Goal: Task Accomplishment & Management: Manage account settings

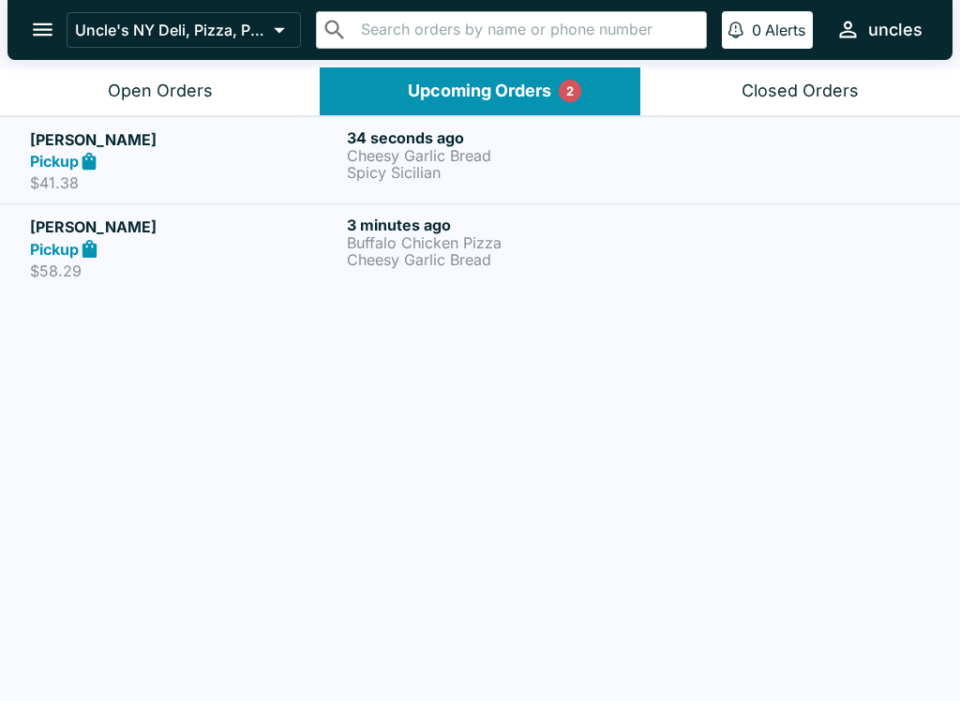
click at [176, 58] on div "Uncle's NY Deli, Pizza, Pasta & Subs ​ ​ 0 Alerts uncles" at bounding box center [480, 30] width 945 height 60
click at [196, 75] on button "Open Orders" at bounding box center [160, 92] width 320 height 48
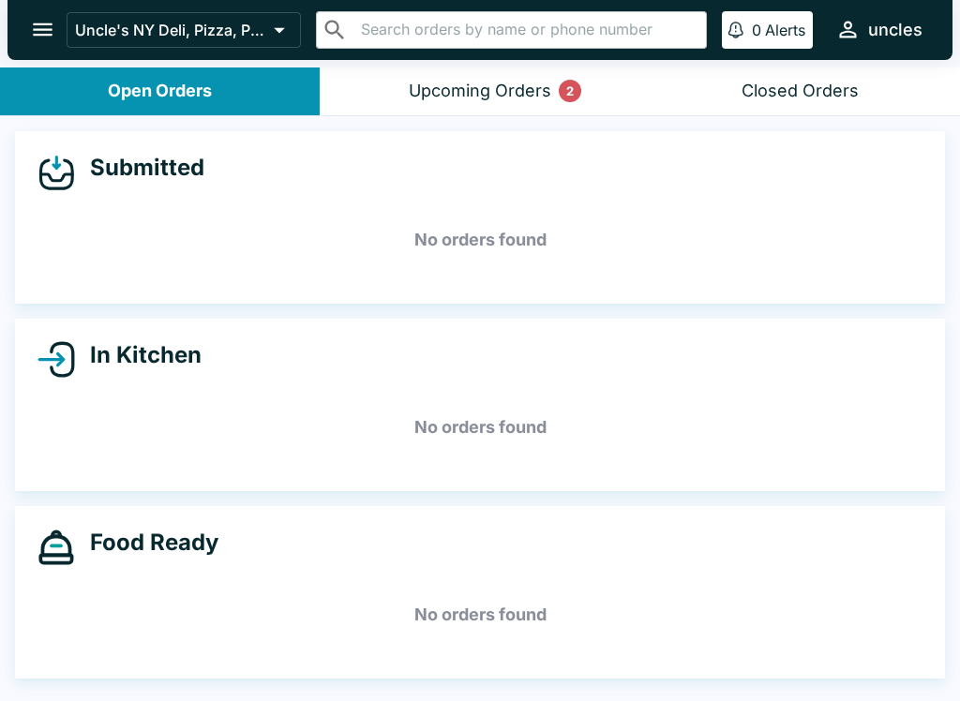
click at [470, 83] on div "Upcoming Orders 2" at bounding box center [480, 92] width 143 height 22
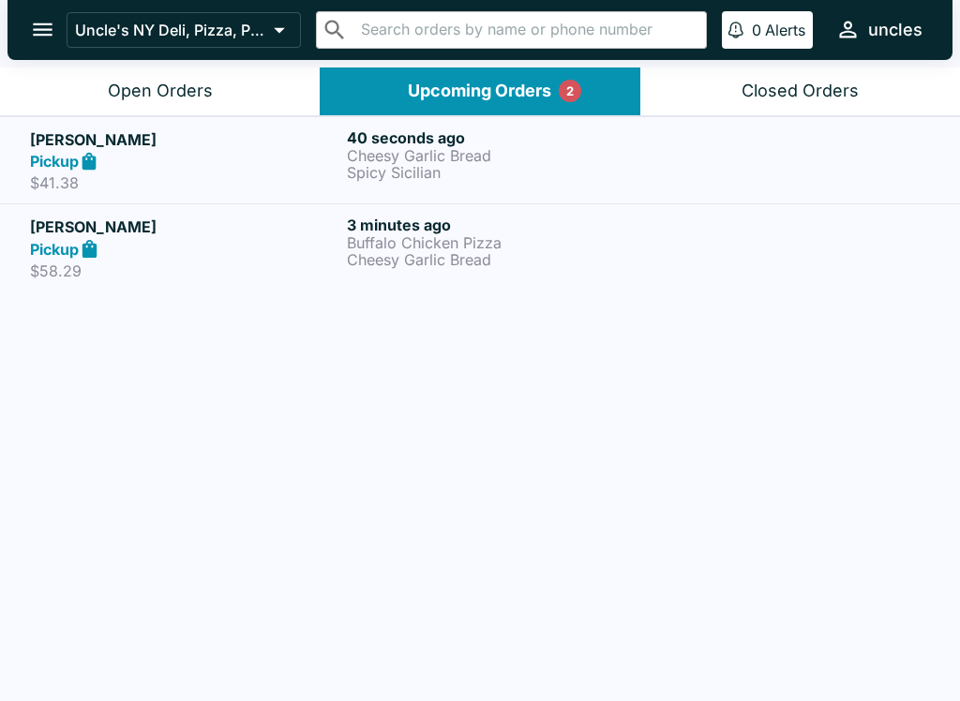
click at [311, 245] on div "Pickup" at bounding box center [184, 249] width 309 height 22
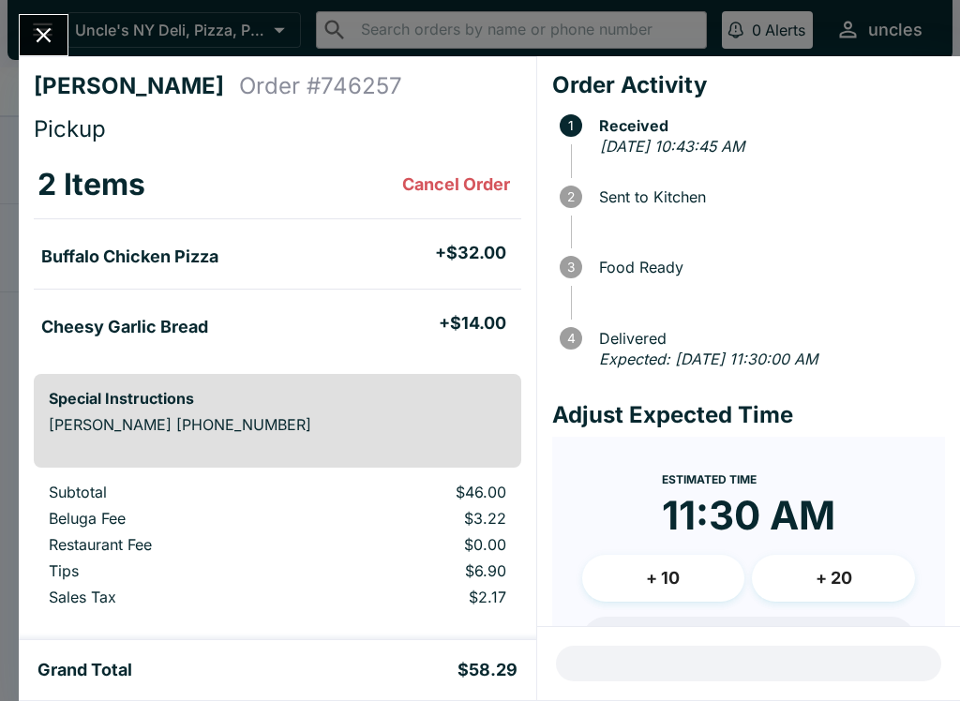
click at [27, 33] on button "Close" at bounding box center [44, 35] width 48 height 40
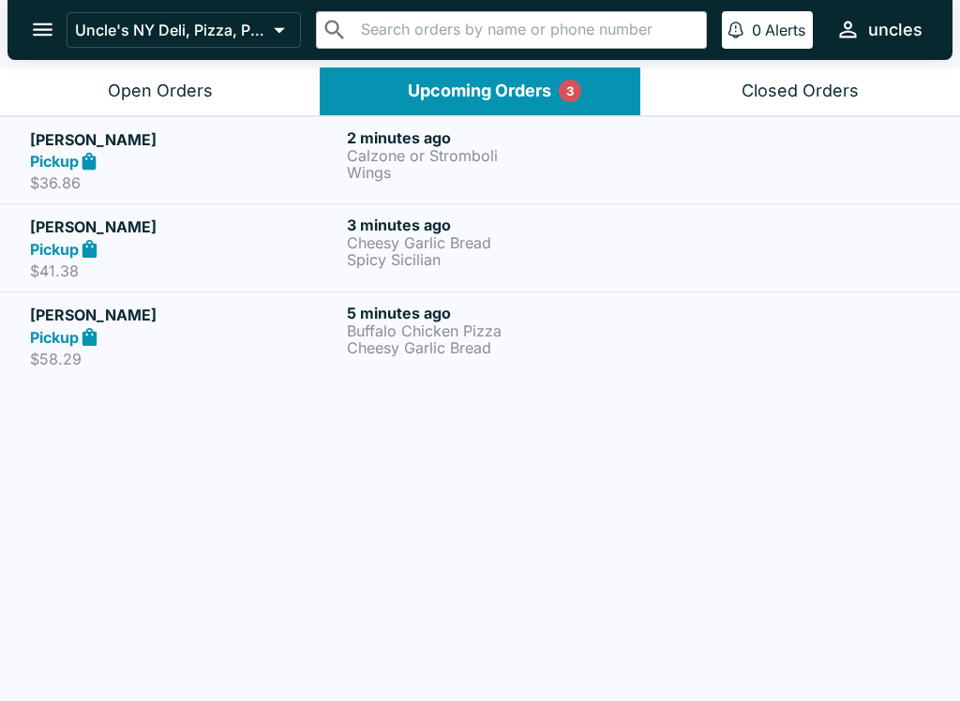
click at [366, 264] on p "Spicy Sicilian" at bounding box center [501, 259] width 309 height 17
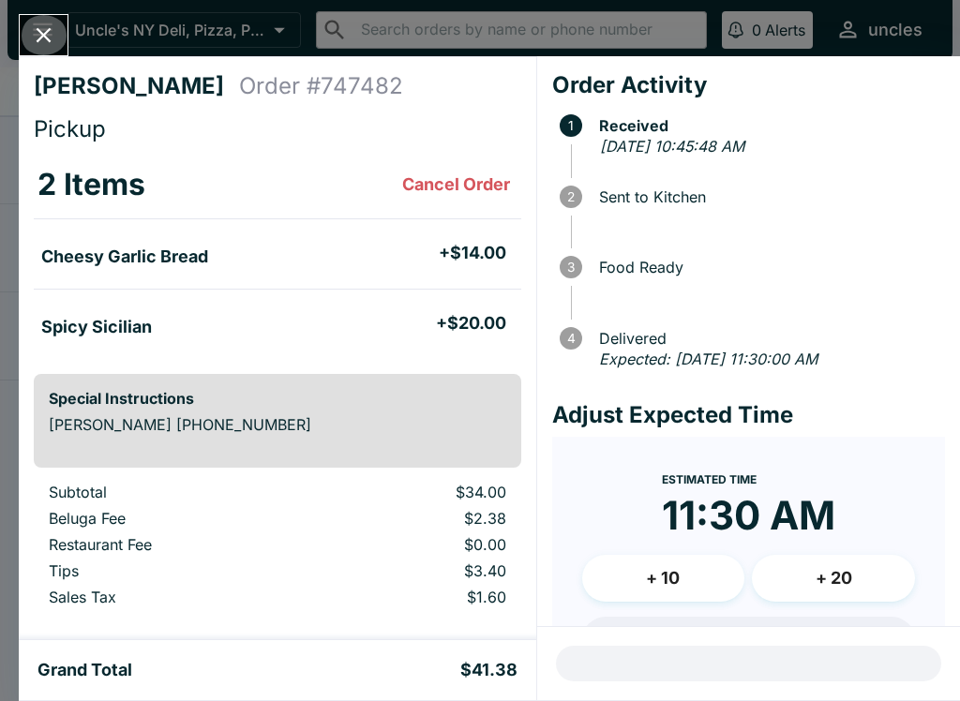
click at [28, 33] on button "Close" at bounding box center [44, 35] width 48 height 40
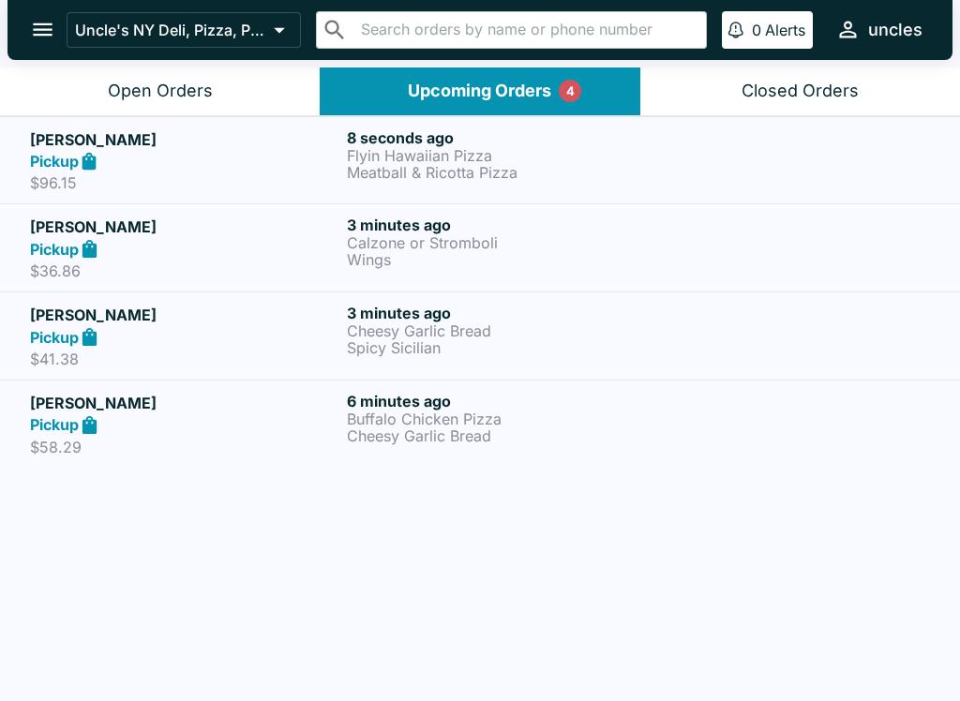
click at [430, 252] on p "Wings" at bounding box center [501, 259] width 309 height 17
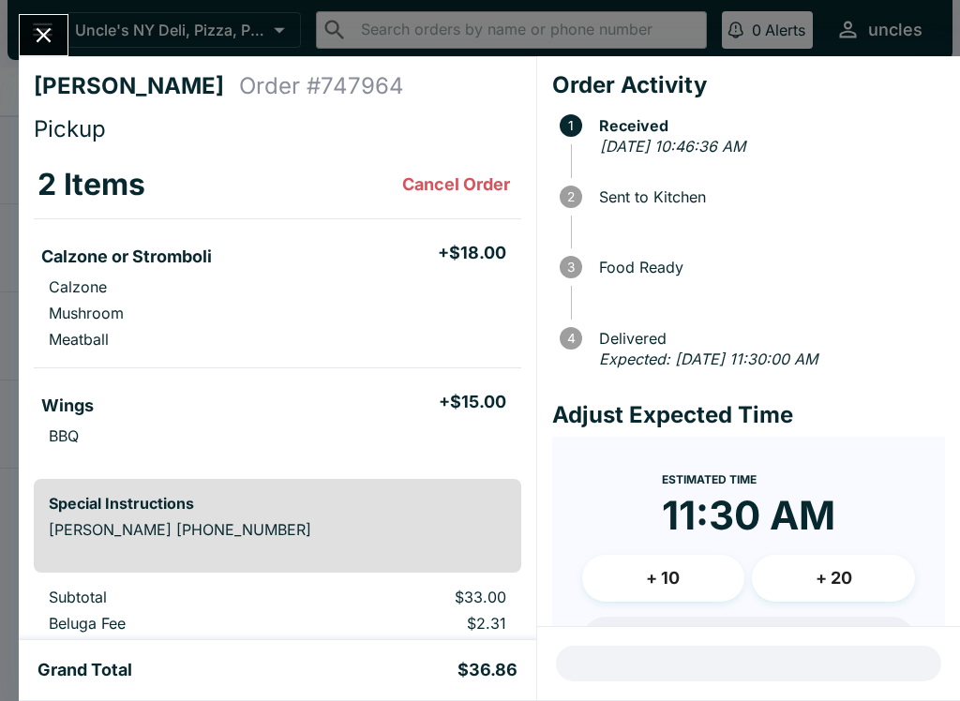
click at [38, 37] on icon "Close" at bounding box center [43, 35] width 25 height 25
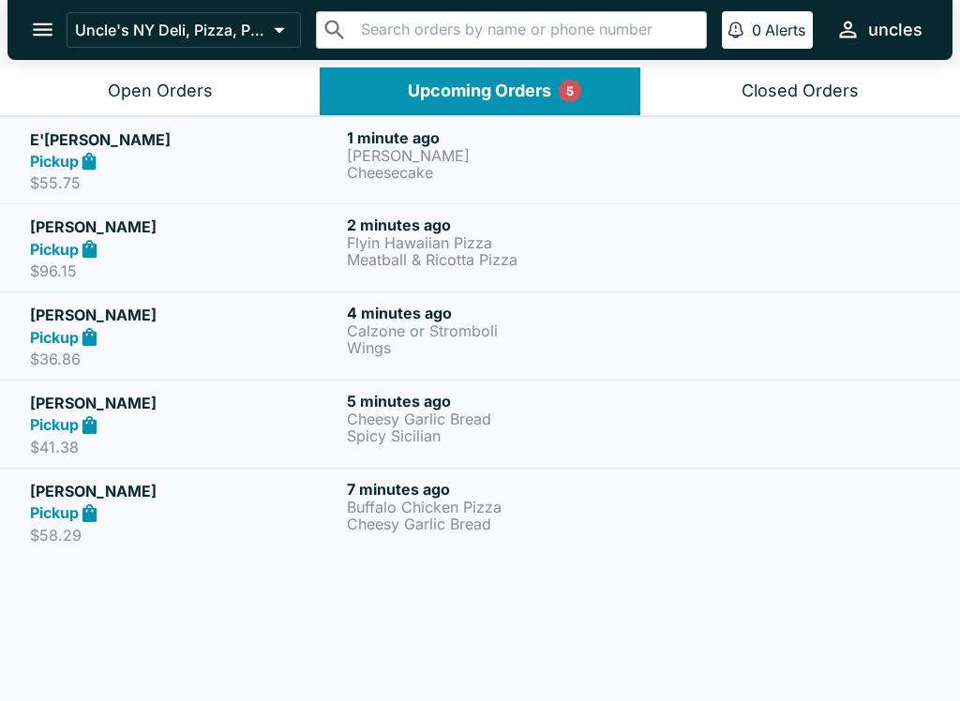
click at [411, 234] on p "Flyin Hawaiian Pizza" at bounding box center [501, 242] width 309 height 17
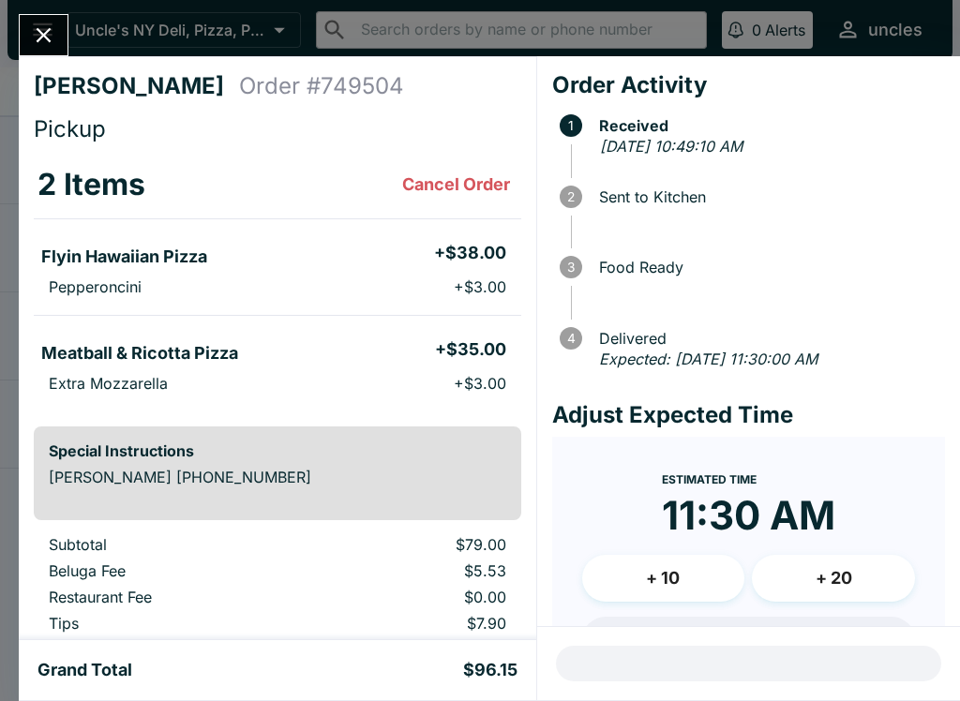
click at [45, 29] on icon "Close" at bounding box center [43, 35] width 25 height 25
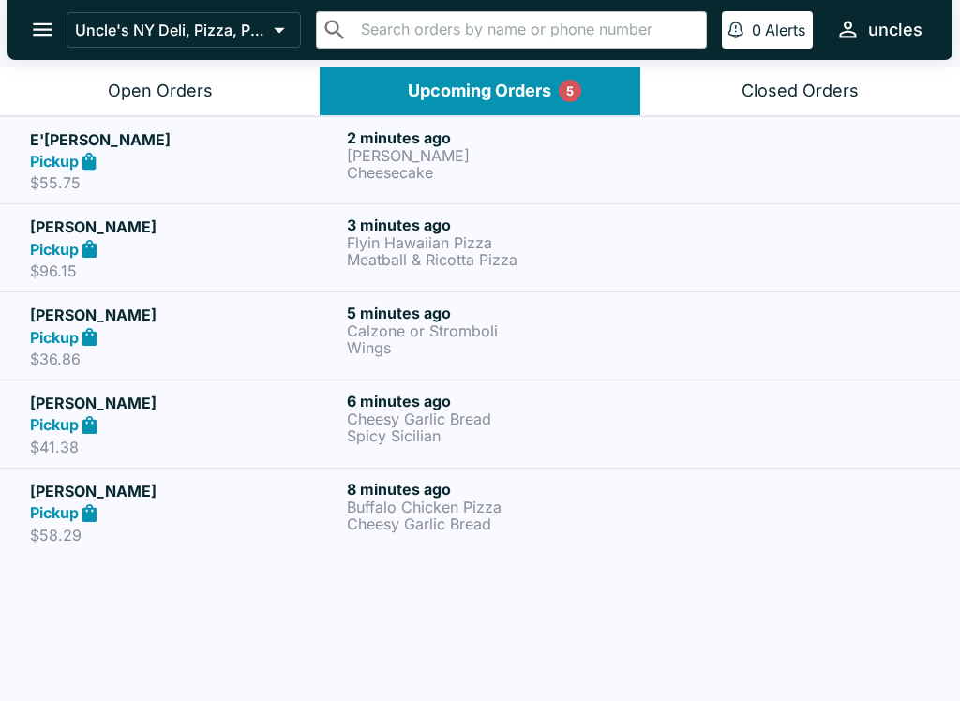
click at [455, 178] on p "Cheesecake" at bounding box center [501, 172] width 309 height 17
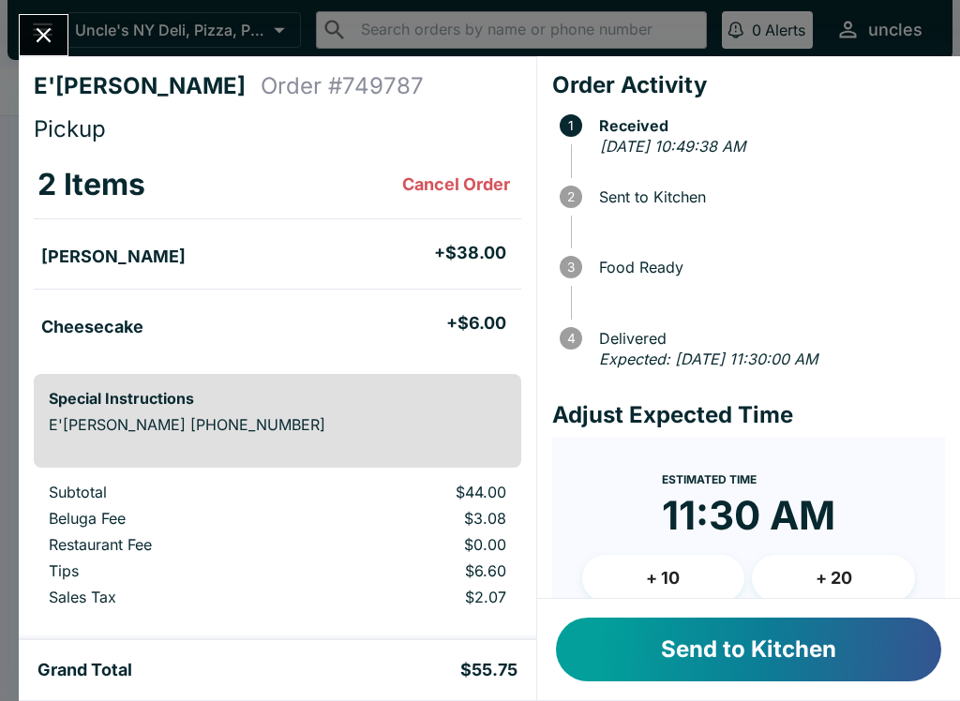
click at [36, 20] on button "Close" at bounding box center [44, 35] width 48 height 40
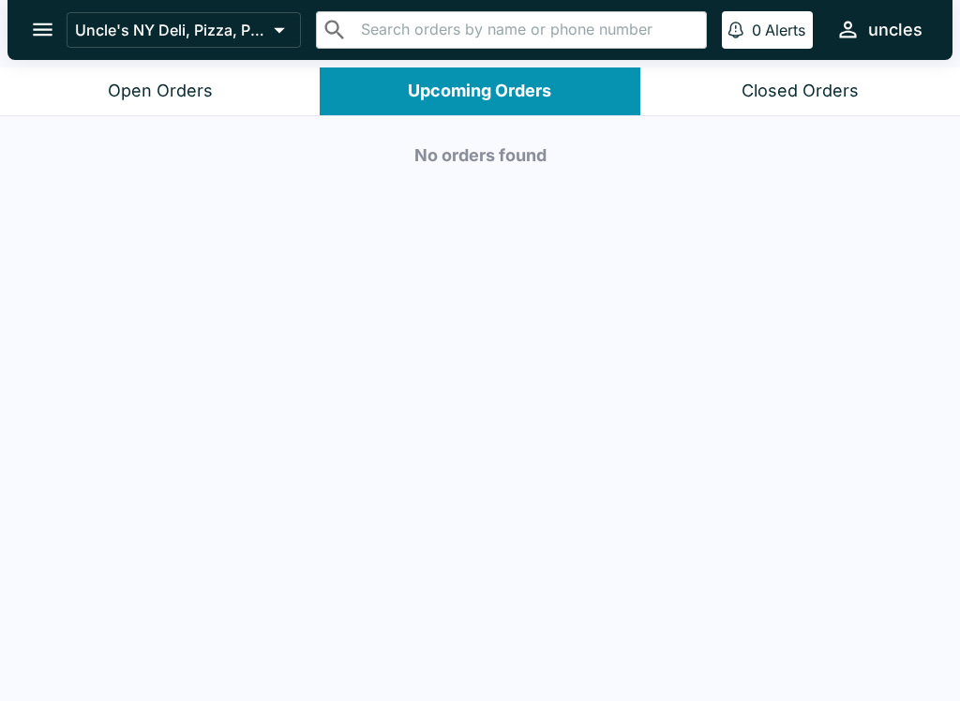
click at [207, 83] on div "Open Orders" at bounding box center [160, 92] width 105 height 22
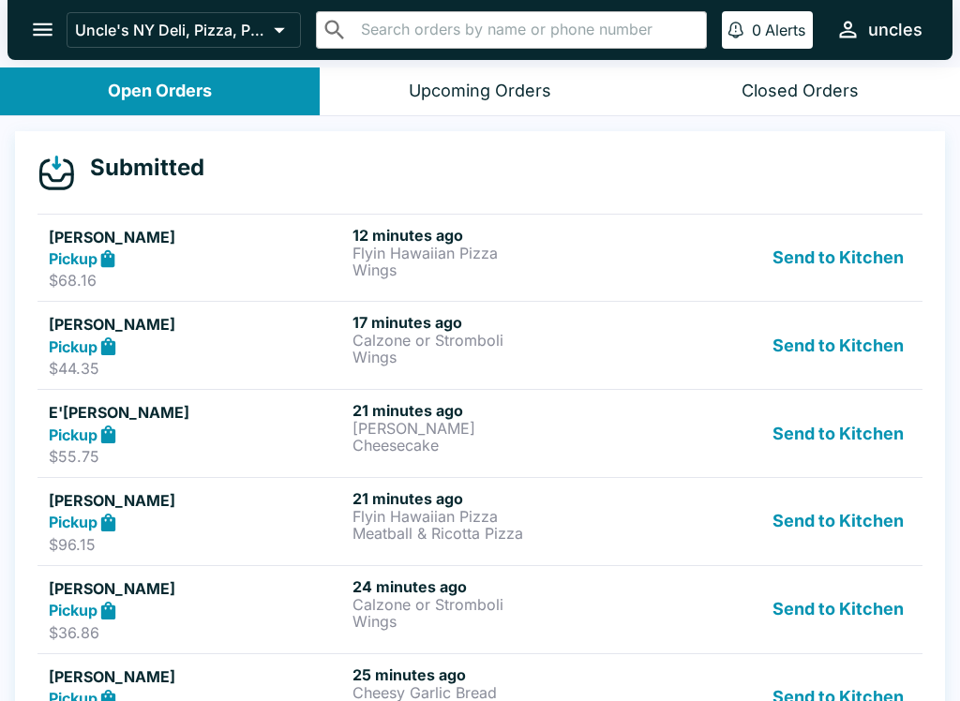
click at [500, 95] on div "Upcoming Orders" at bounding box center [480, 92] width 143 height 22
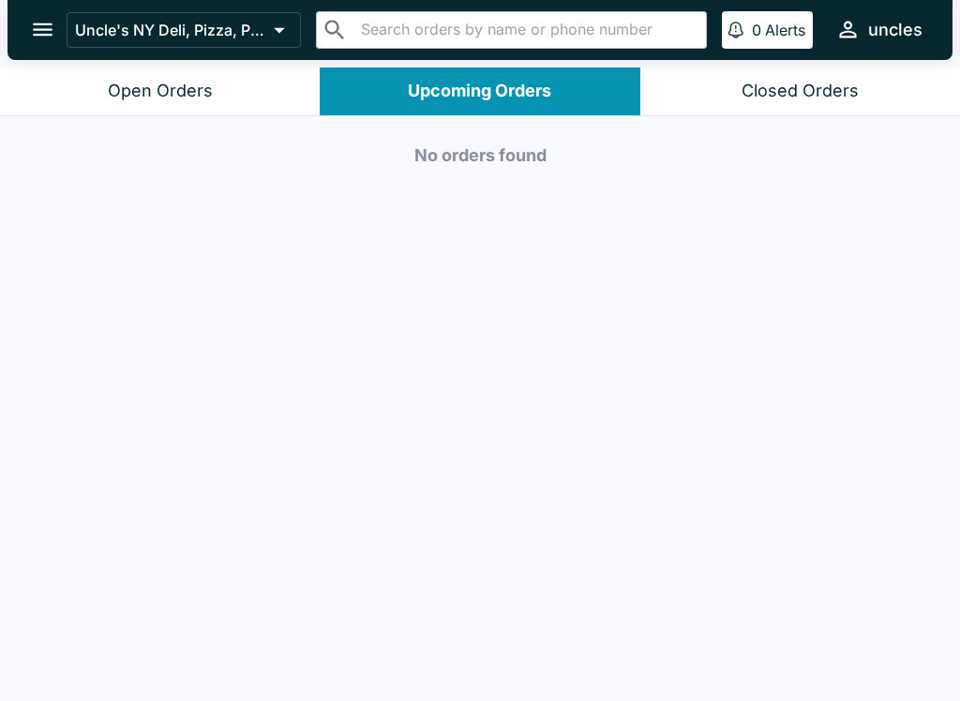
click at [161, 110] on button "Open Orders" at bounding box center [160, 92] width 320 height 48
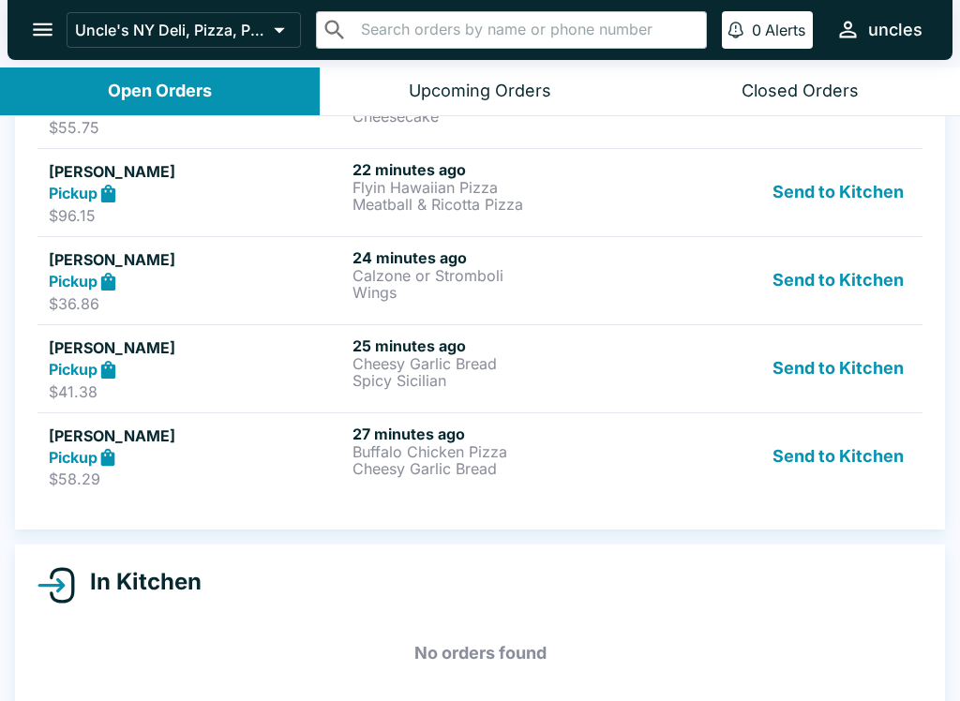
scroll to position [330, 0]
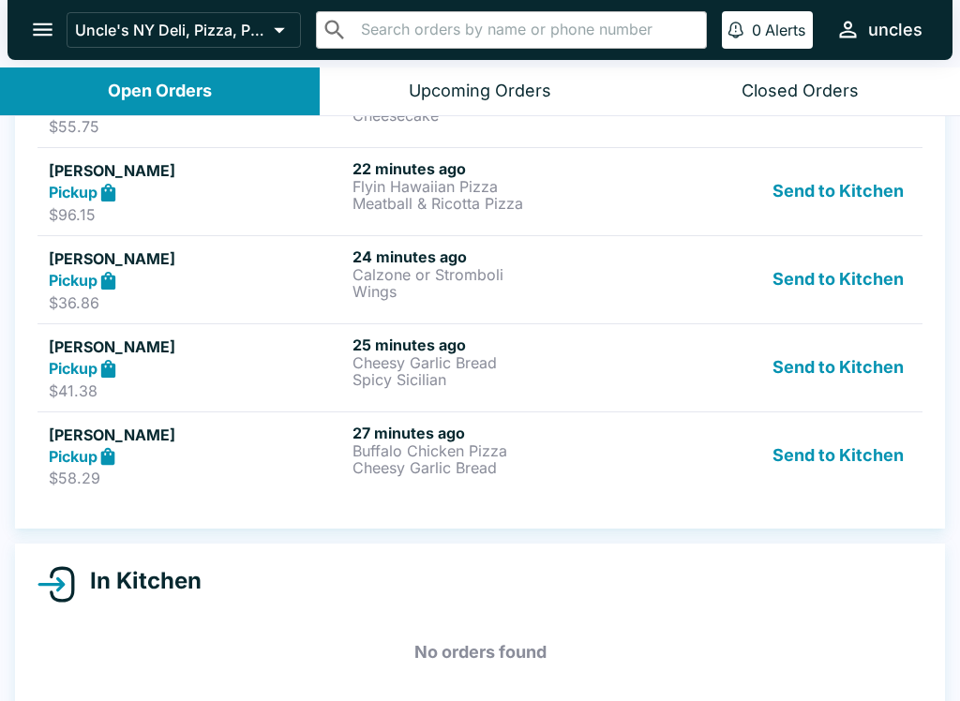
click at [836, 463] on button "Send to Kitchen" at bounding box center [838, 456] width 146 height 65
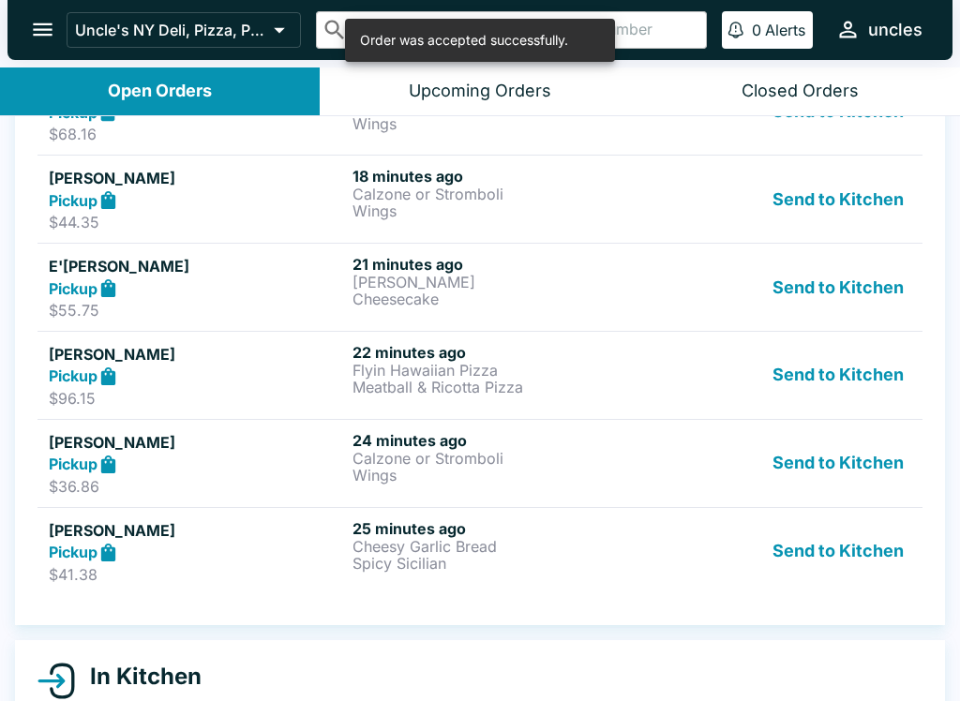
scroll to position [152, 0]
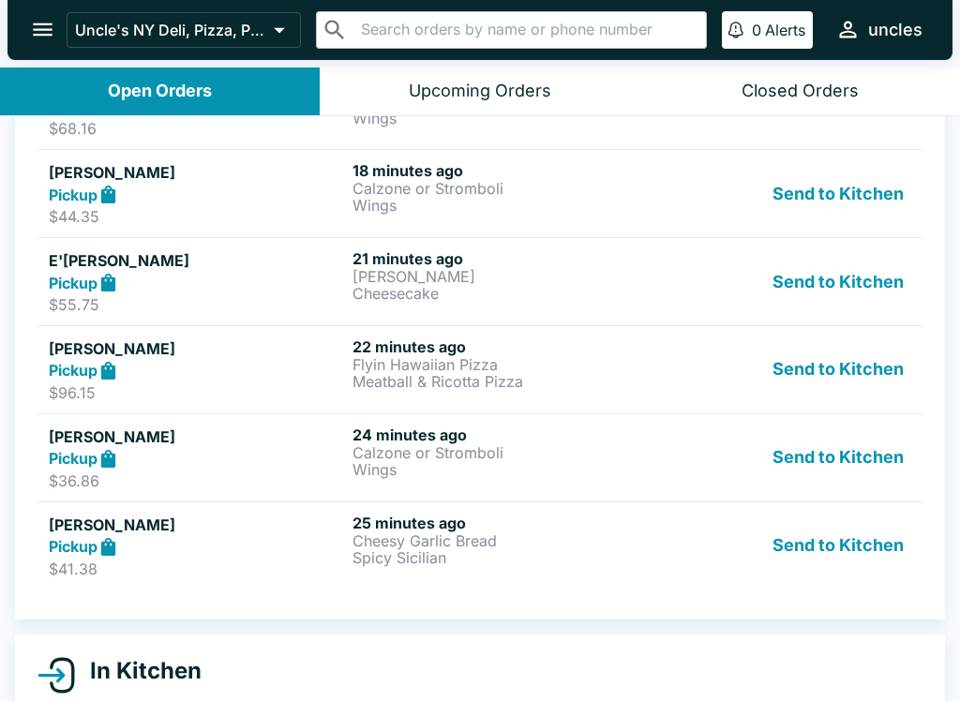
click at [813, 553] on button "Send to Kitchen" at bounding box center [838, 546] width 146 height 65
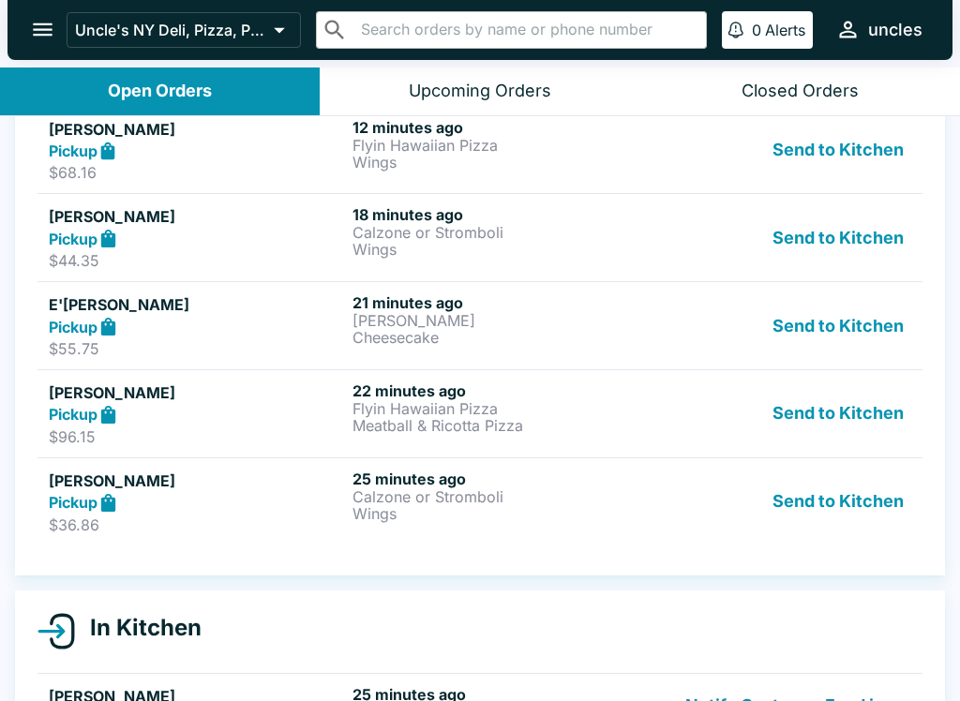
scroll to position [93, 0]
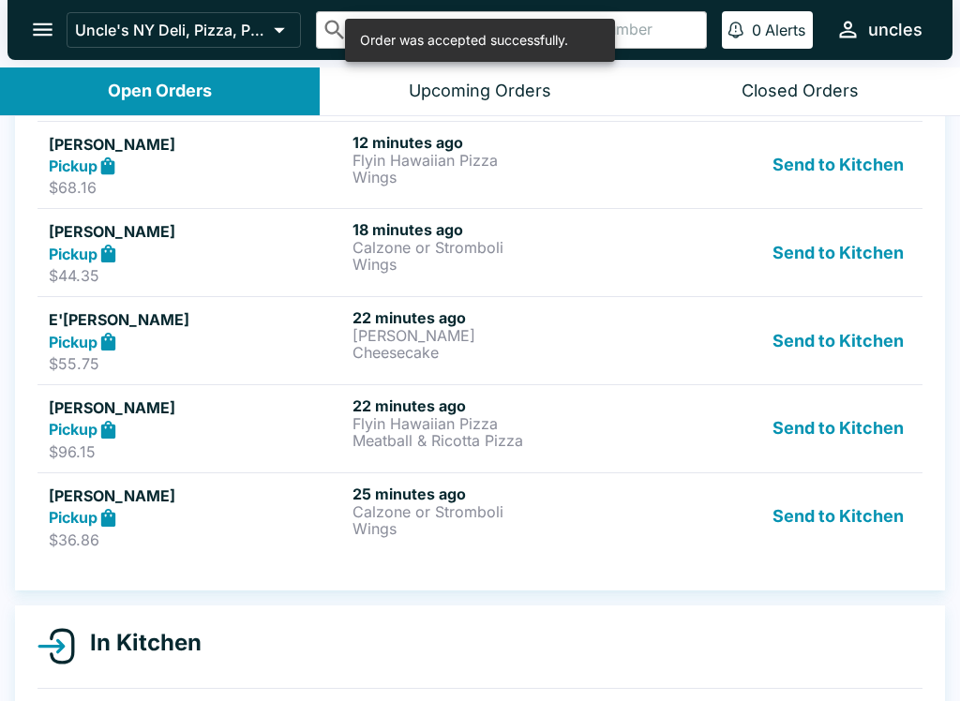
click at [828, 522] on button "Send to Kitchen" at bounding box center [838, 517] width 146 height 65
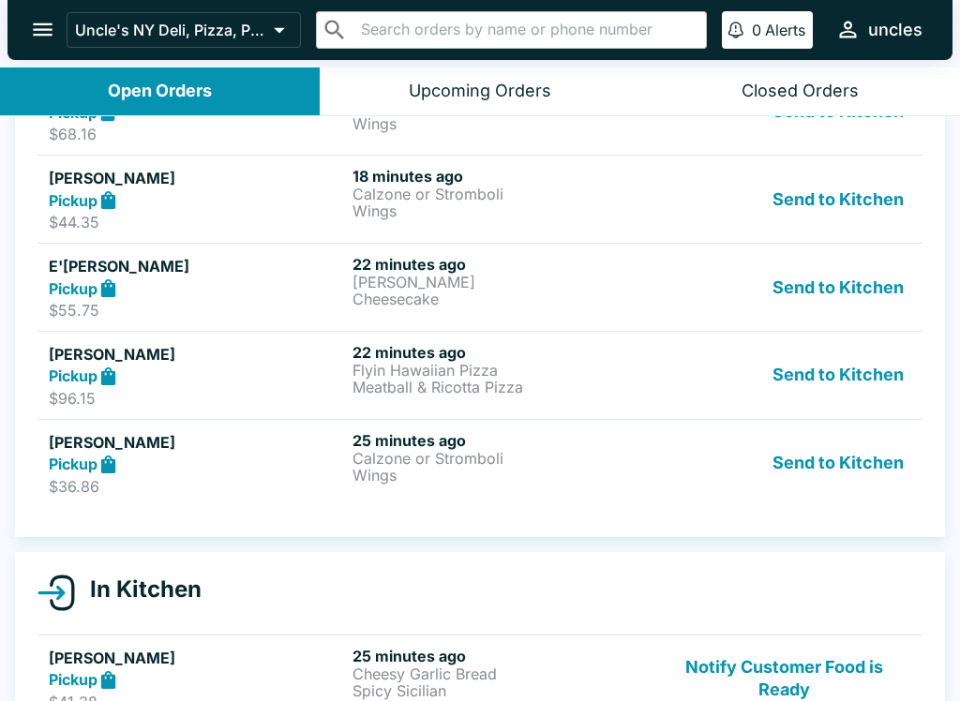
scroll to position [143, 0]
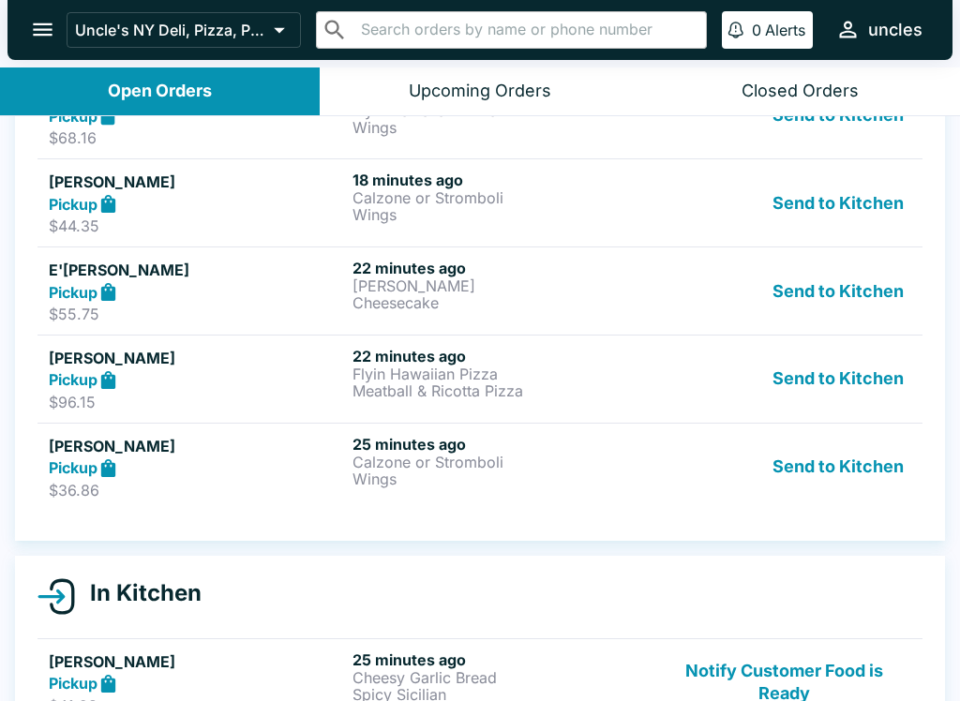
click at [823, 461] on button "Send to Kitchen" at bounding box center [838, 467] width 146 height 65
click at [845, 474] on button "Send to Kitchen" at bounding box center [838, 467] width 146 height 65
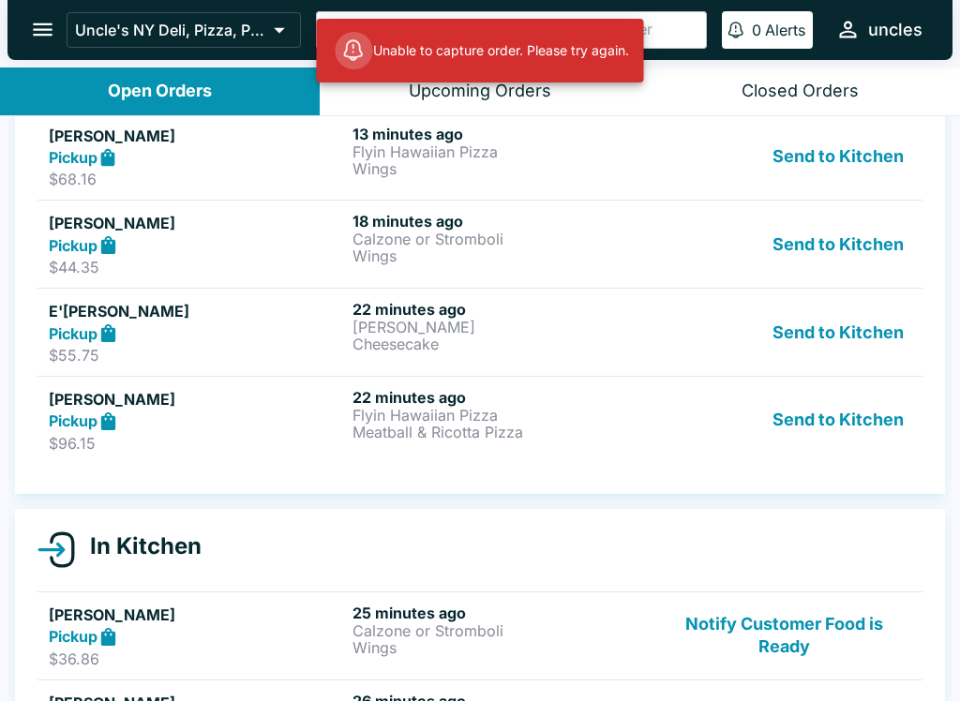
scroll to position [69, 0]
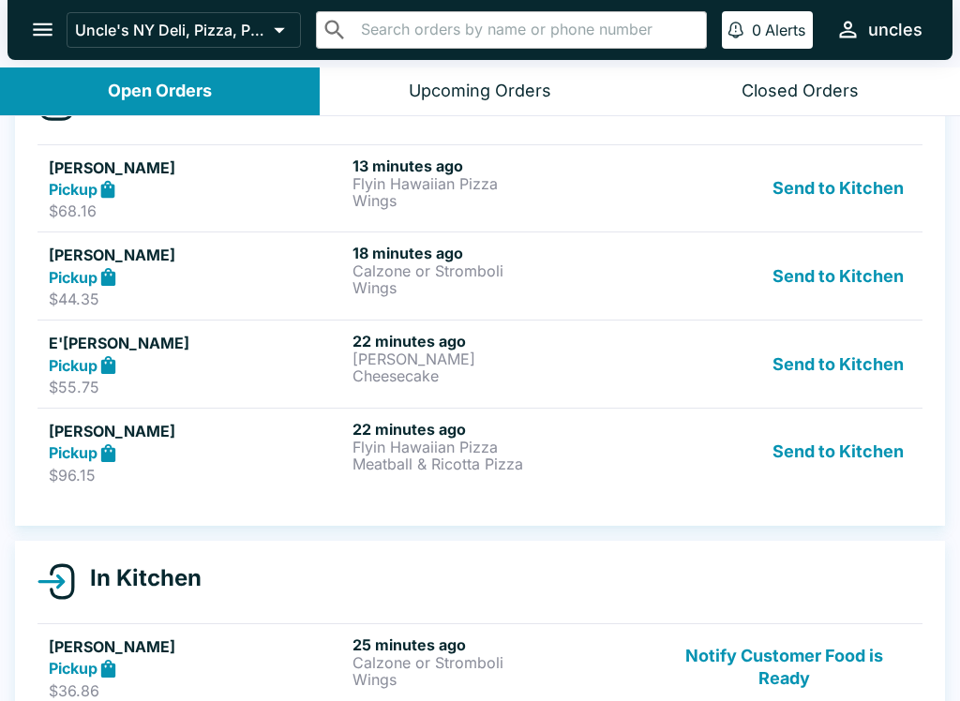
click at [819, 446] on button "Send to Kitchen" at bounding box center [838, 452] width 146 height 65
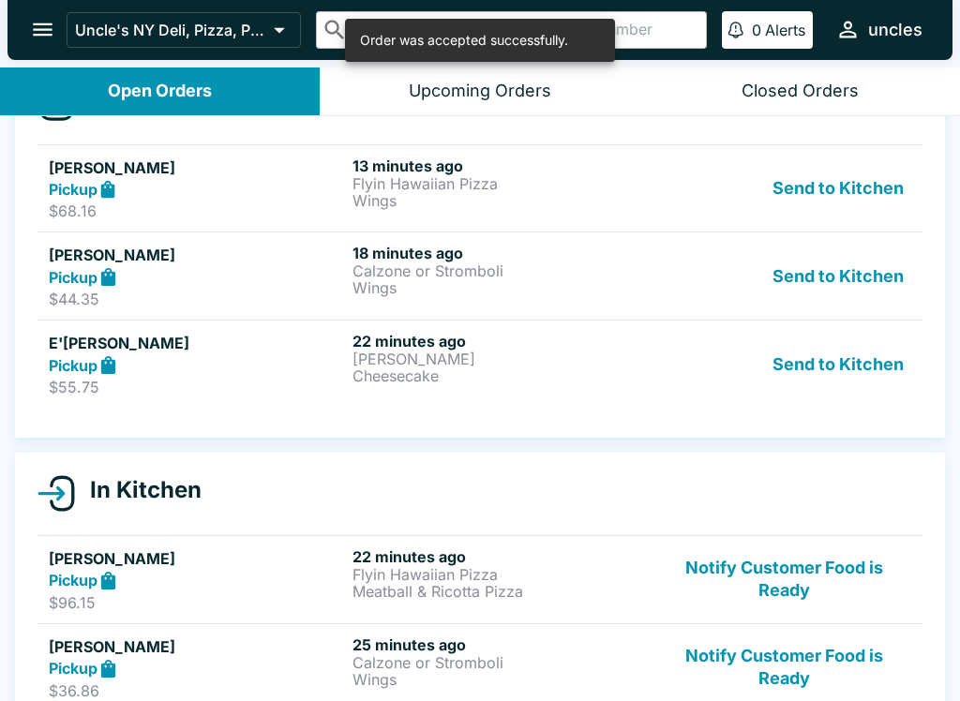
click at [861, 361] on button "Send to Kitchen" at bounding box center [838, 364] width 146 height 65
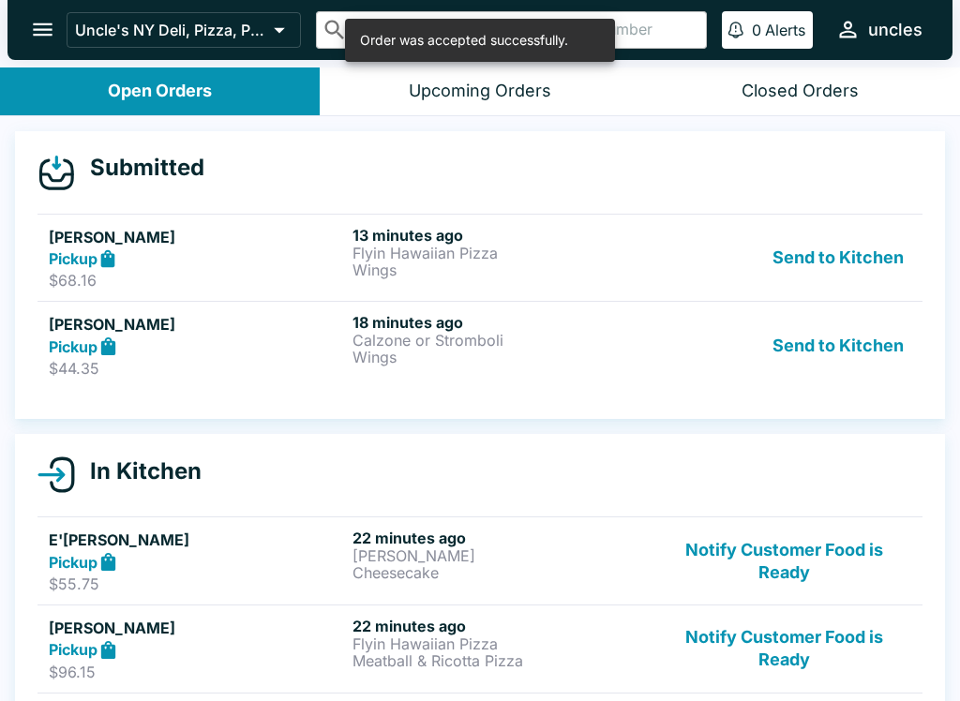
scroll to position [0, 0]
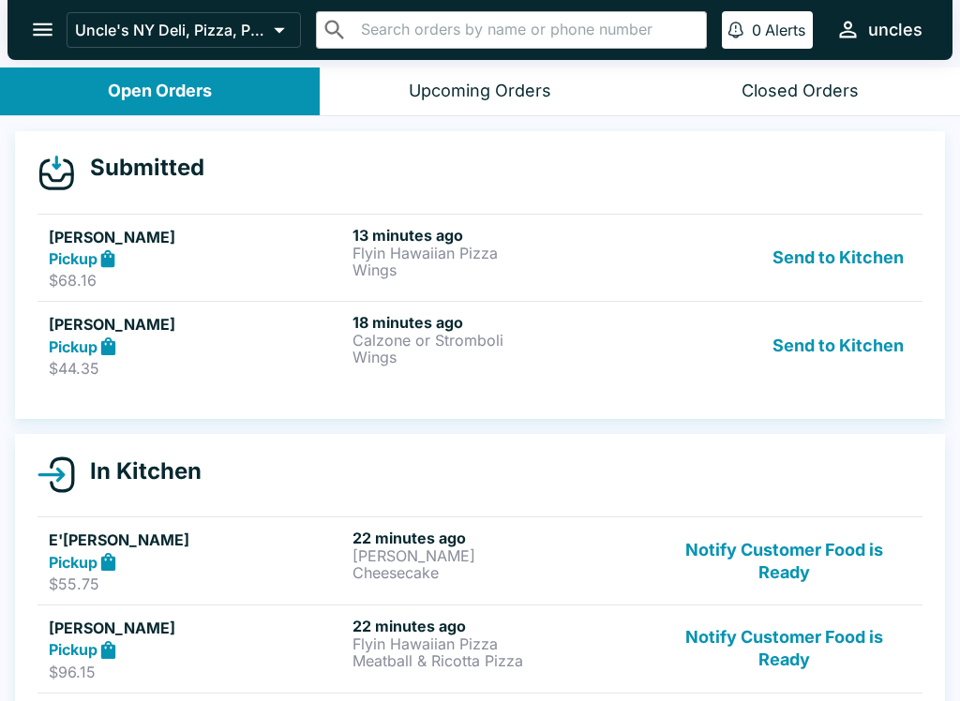
click at [555, 358] on p "Wings" at bounding box center [501, 357] width 296 height 17
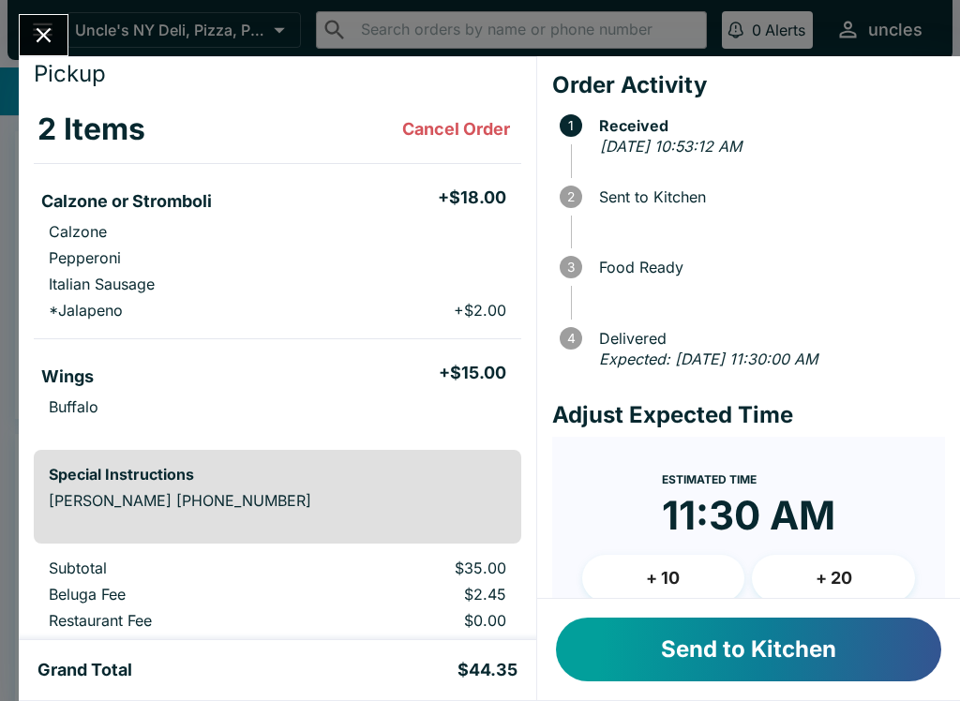
scroll to position [166, 0]
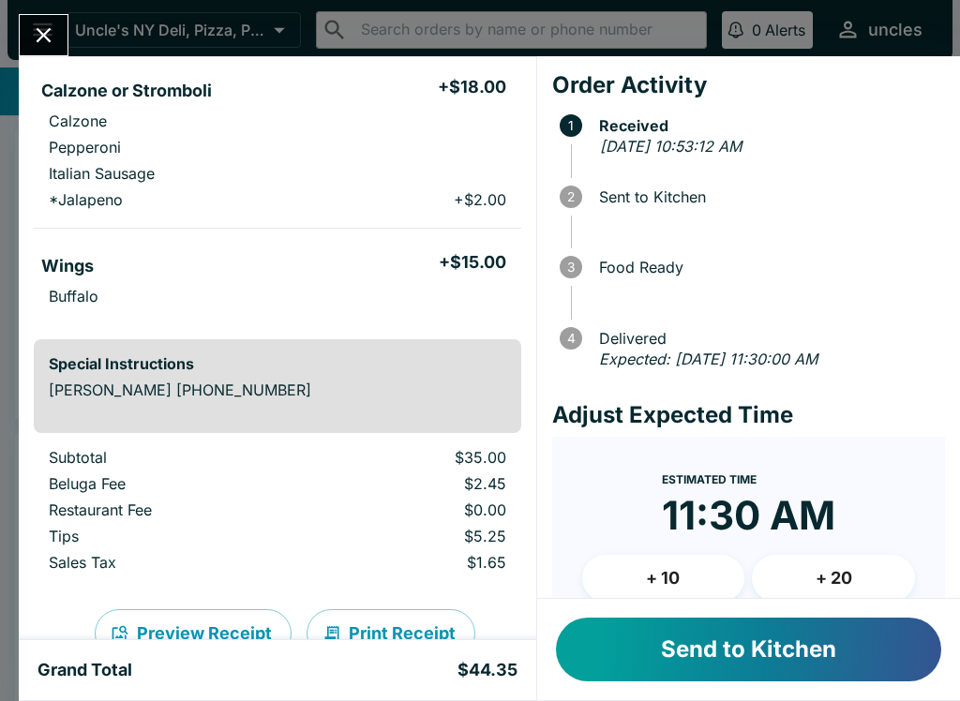
click at [769, 656] on button "Send to Kitchen" at bounding box center [748, 650] width 385 height 64
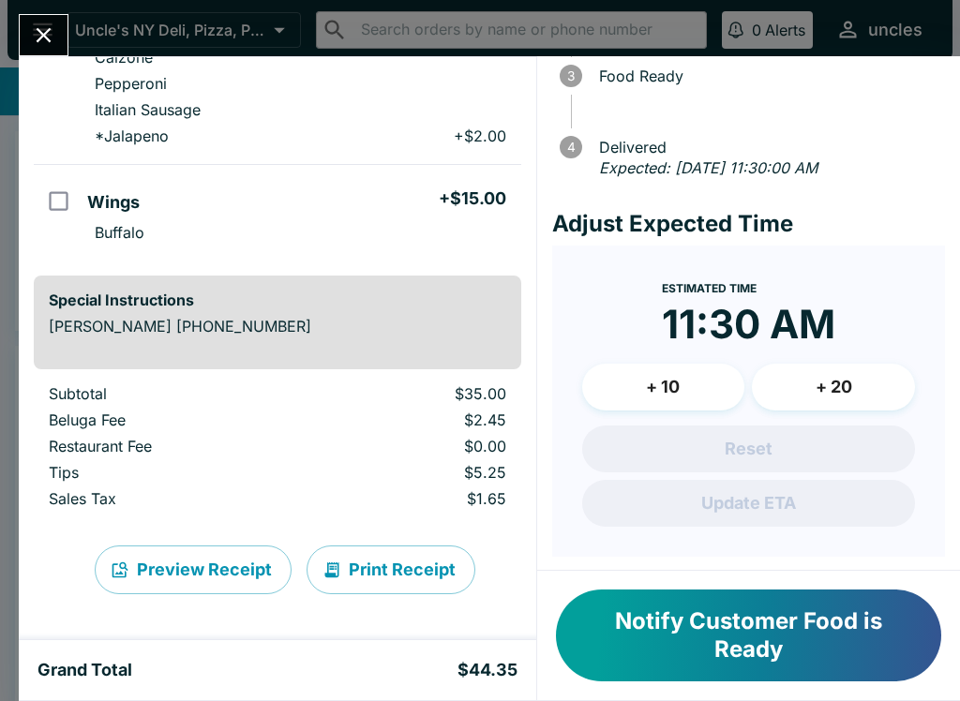
scroll to position [190, 0]
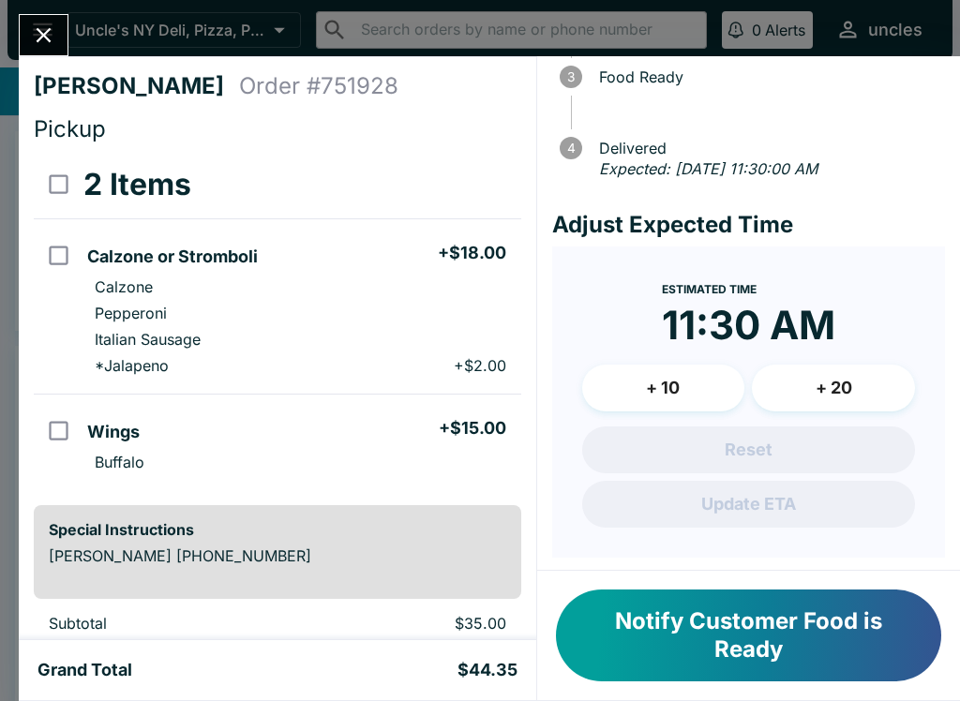
click at [51, 32] on icon "Close" at bounding box center [43, 35] width 25 height 25
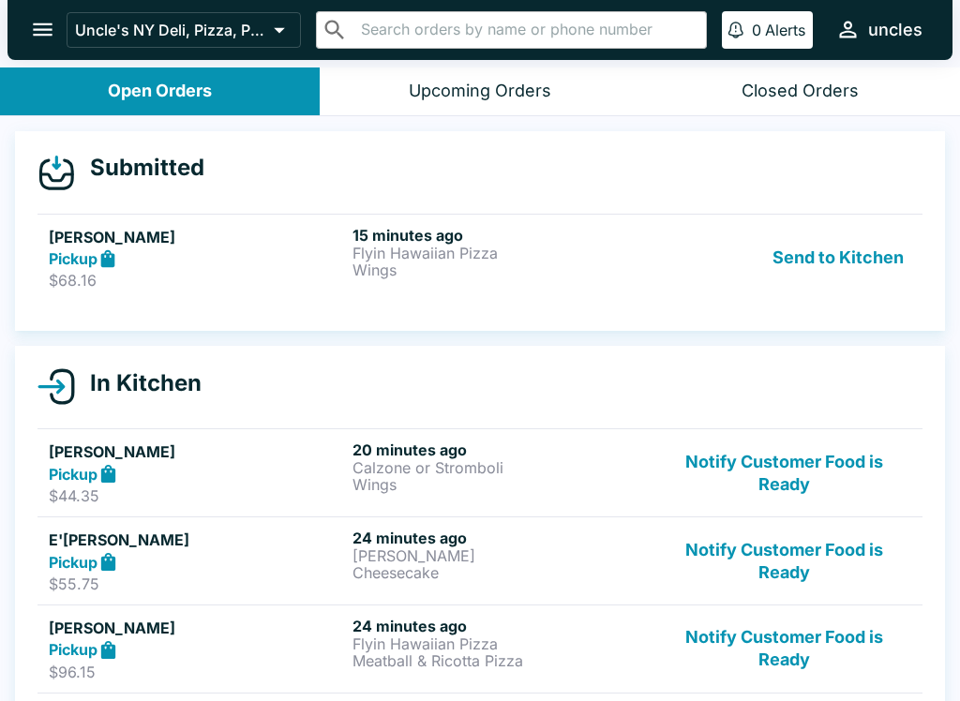
click at [487, 270] on p "Wings" at bounding box center [501, 270] width 296 height 17
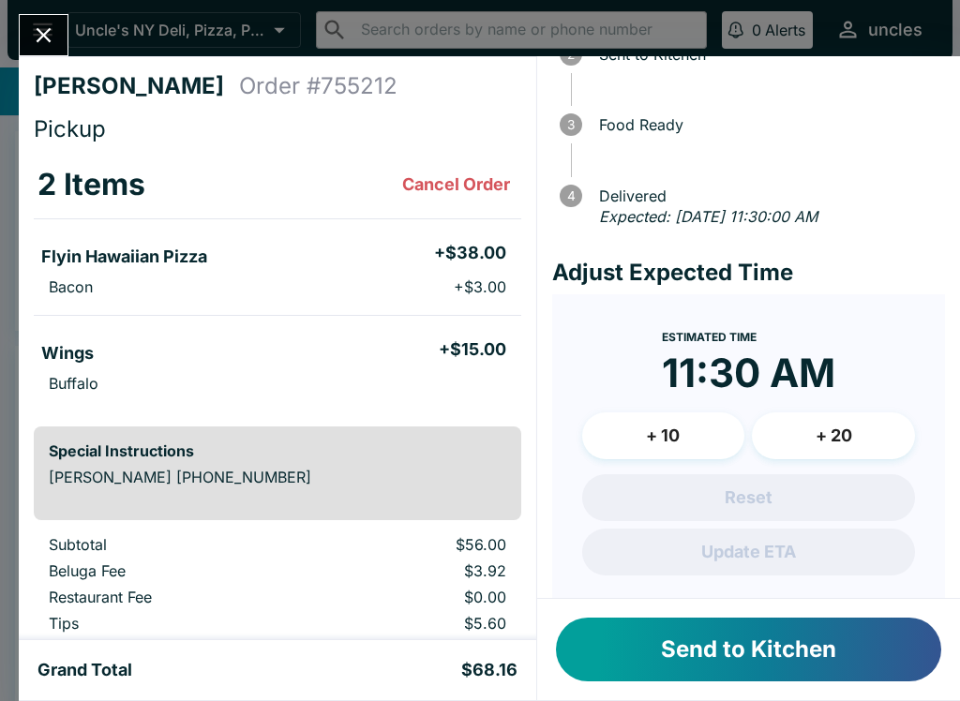
scroll to position [162, 0]
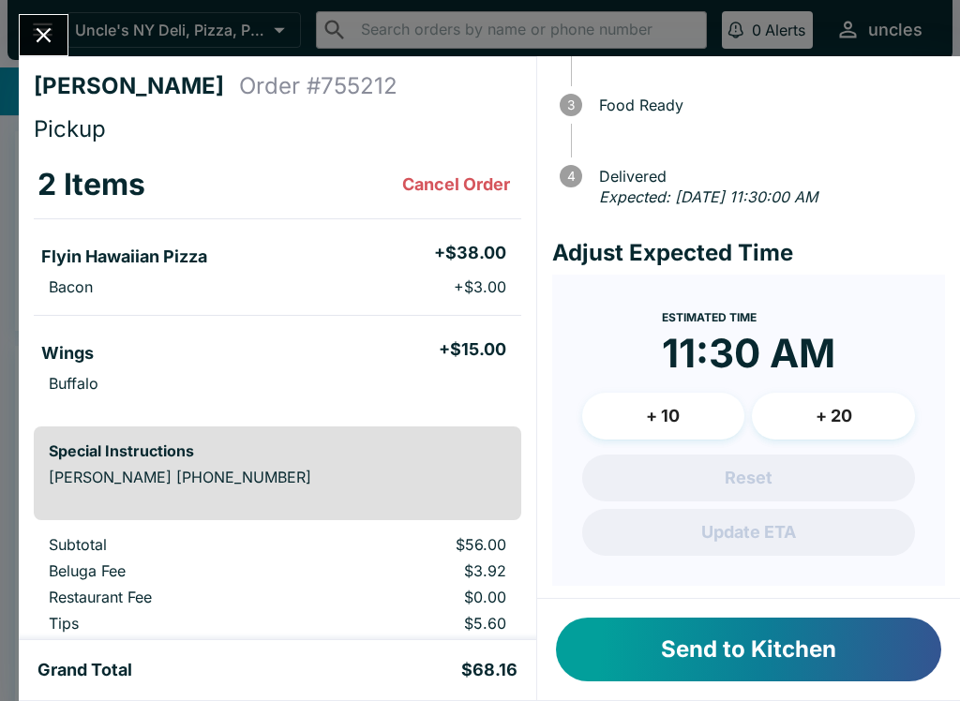
click at [850, 414] on button "+ 20" at bounding box center [833, 416] width 163 height 47
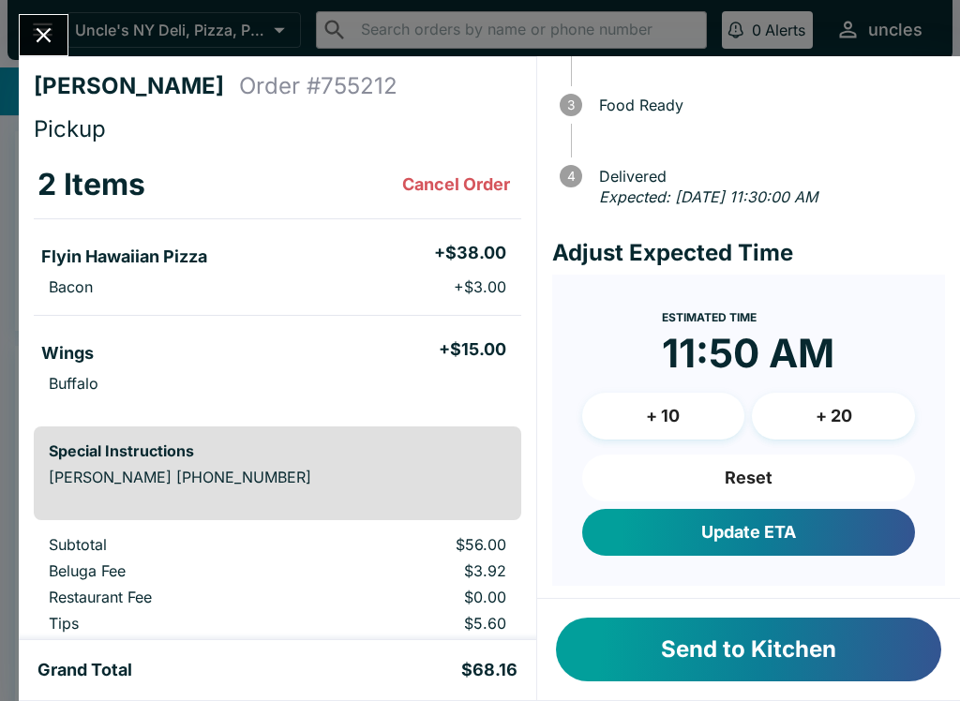
click at [810, 651] on button "Send to Kitchen" at bounding box center [748, 650] width 385 height 64
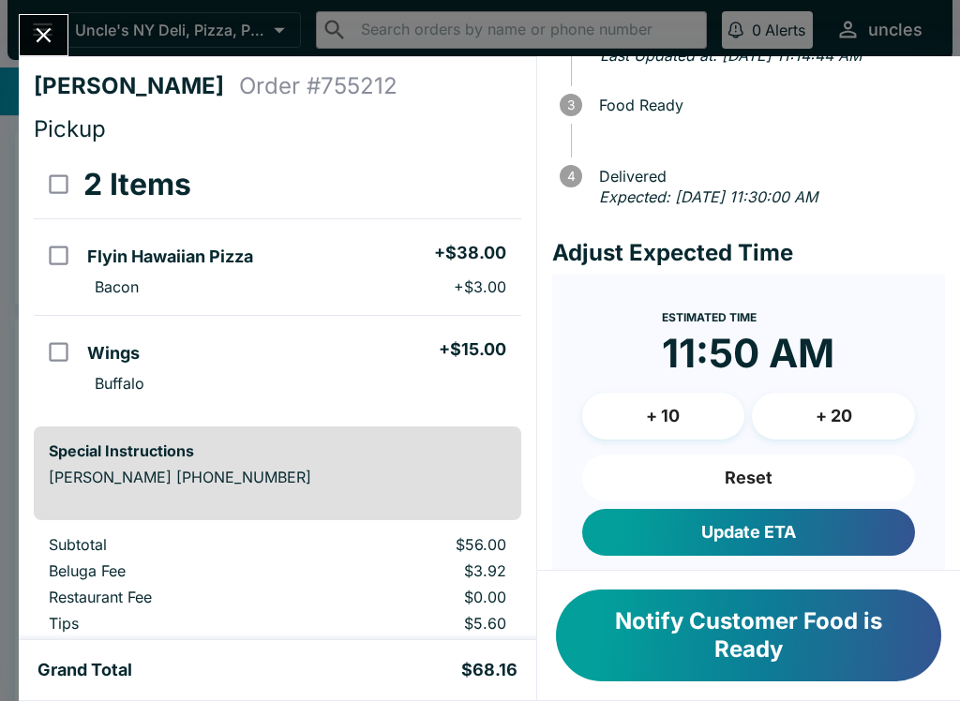
click at [50, 21] on button "Close" at bounding box center [44, 35] width 48 height 40
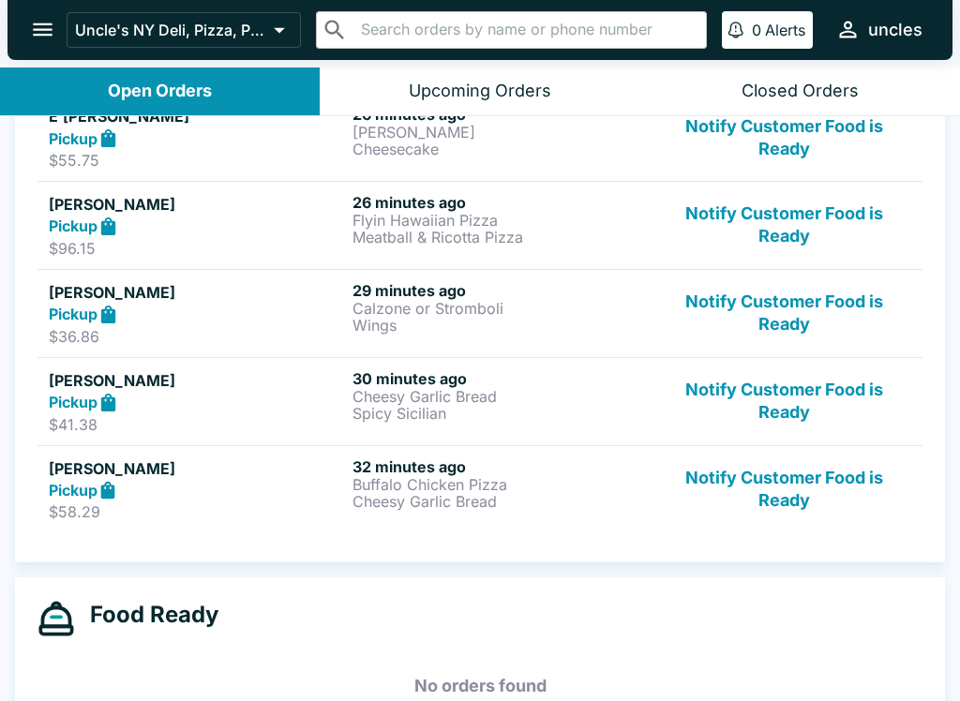
scroll to position [486, 0]
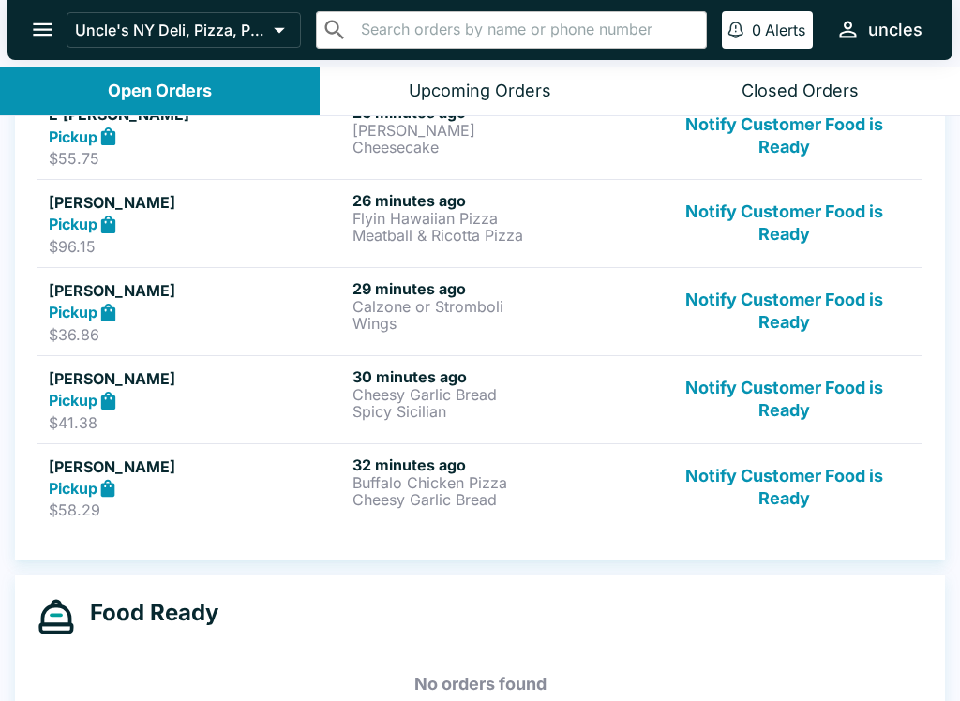
click at [280, 489] on div "Pickup" at bounding box center [197, 489] width 296 height 22
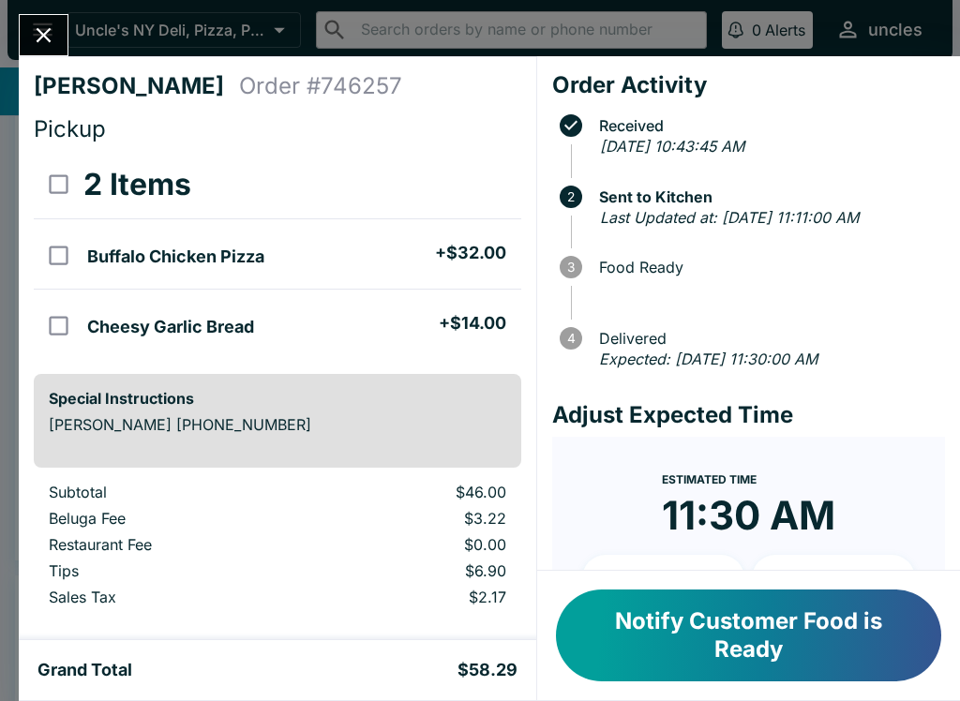
click at [781, 644] on button "Notify Customer Food is Ready" at bounding box center [748, 636] width 385 height 92
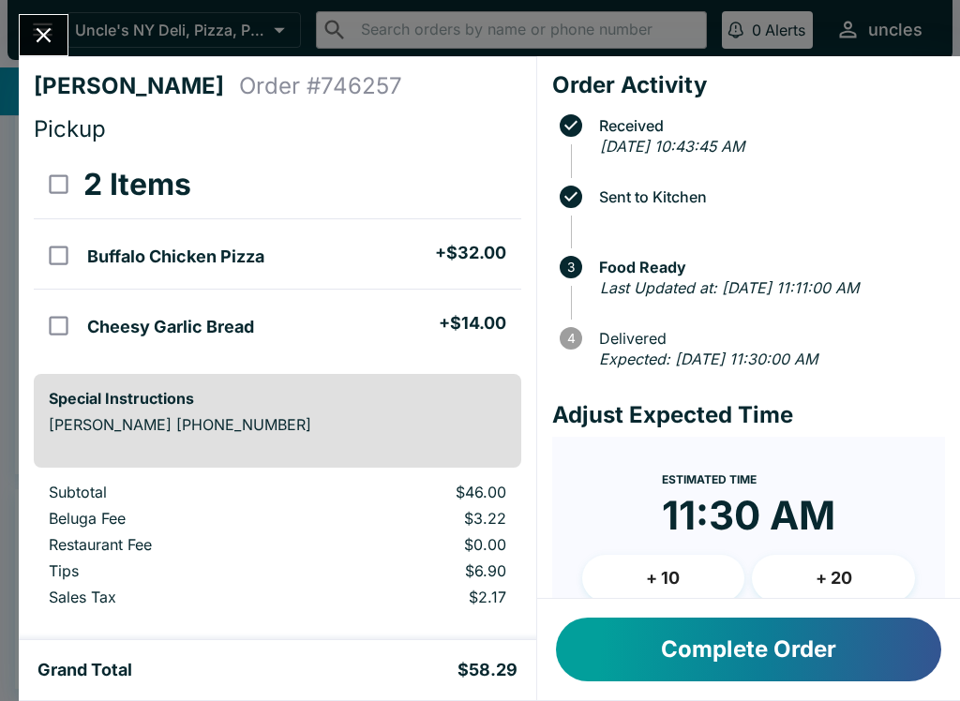
scroll to position [485, 0]
click at [46, 28] on icon "Close" at bounding box center [43, 35] width 25 height 25
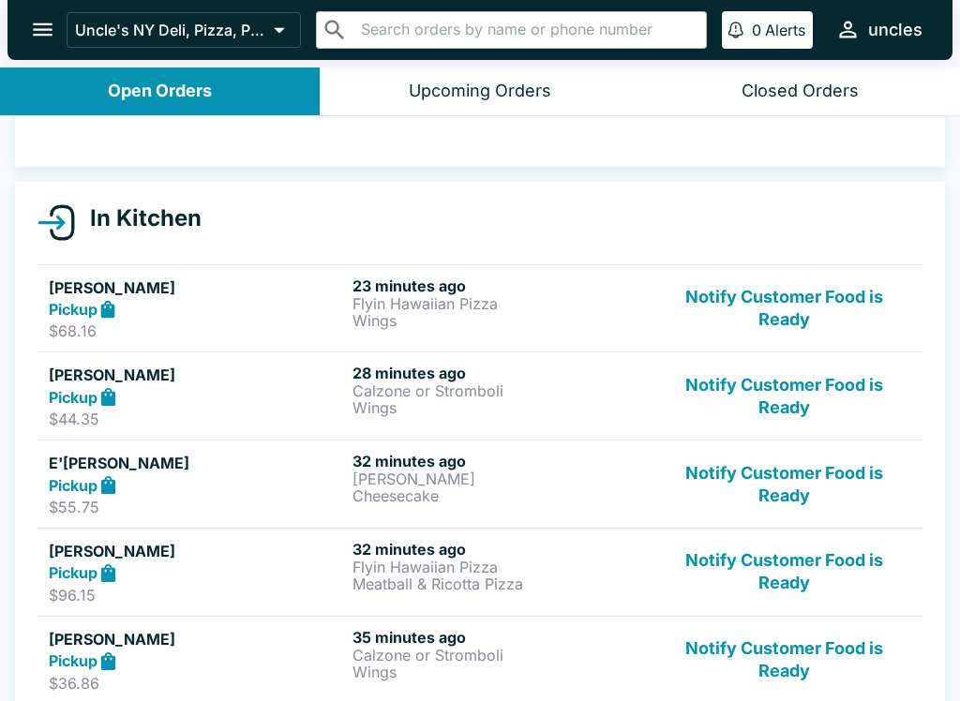
scroll to position [206, 0]
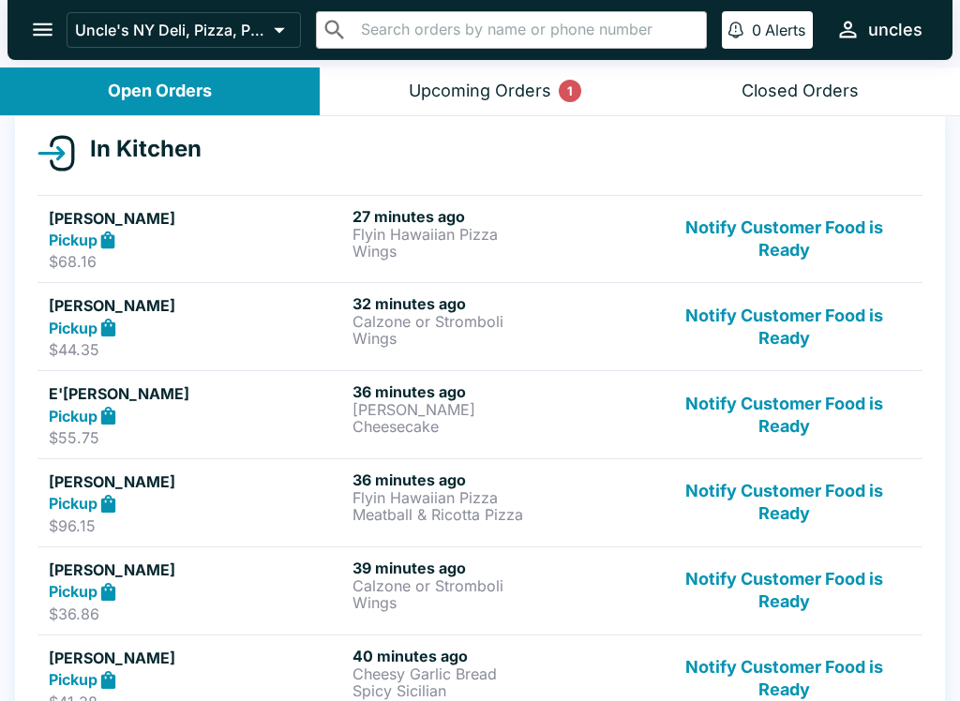
click at [466, 94] on div "Upcoming Orders 1" at bounding box center [480, 92] width 143 height 22
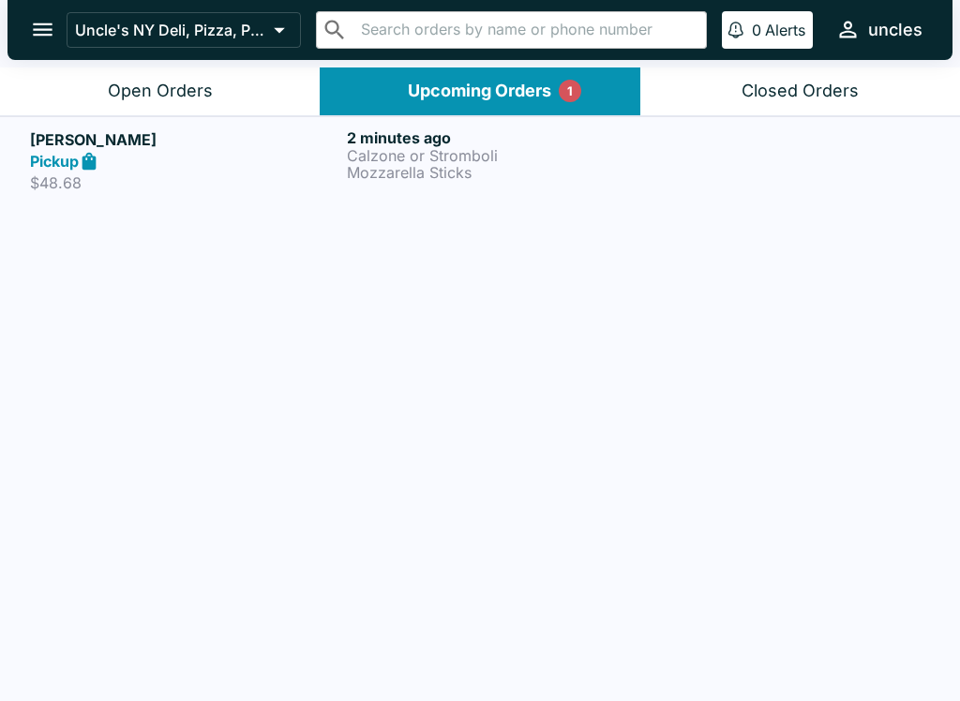
click at [220, 80] on button "Open Orders" at bounding box center [160, 92] width 320 height 48
